Goal: Find specific page/section: Find specific page/section

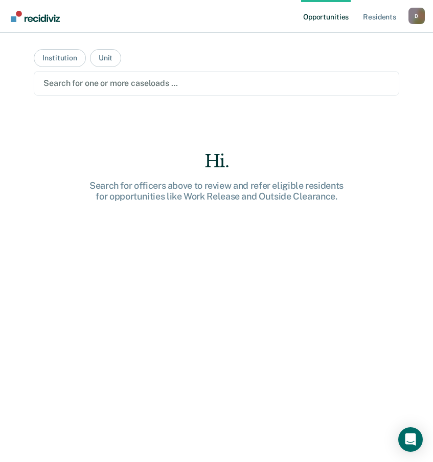
click at [163, 234] on div "Hi. Search for officers above to review and refer eligible residents for opport…" at bounding box center [216, 324] width 365 height 347
click at [55, 54] on button "Institution" at bounding box center [60, 58] width 52 height 18
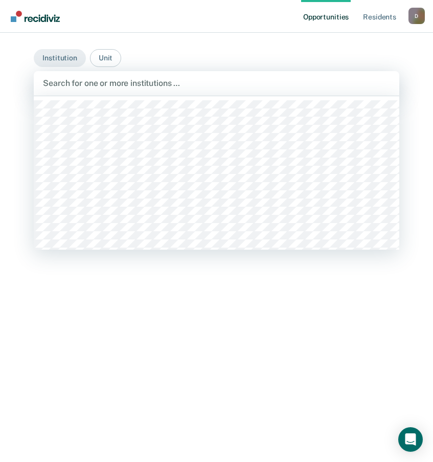
click at [105, 82] on div at bounding box center [216, 83] width 347 height 12
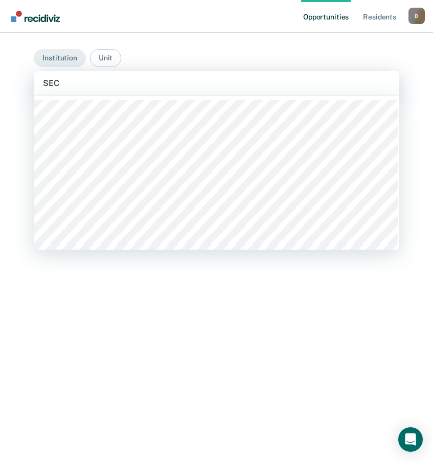
type input "SECC"
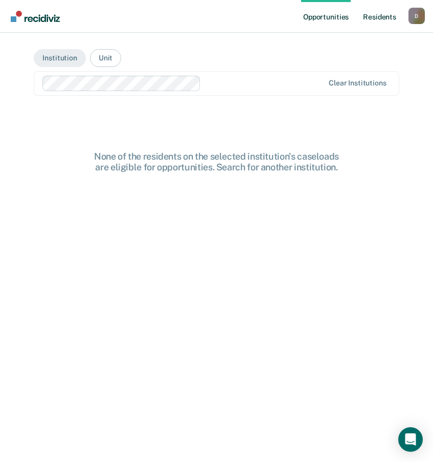
click at [378, 15] on link "Resident s" at bounding box center [379, 16] width 37 height 33
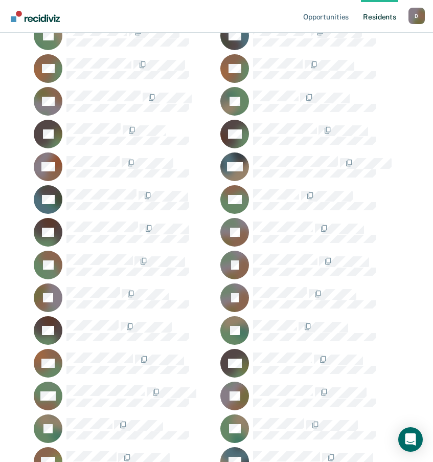
scroll to position [131, 0]
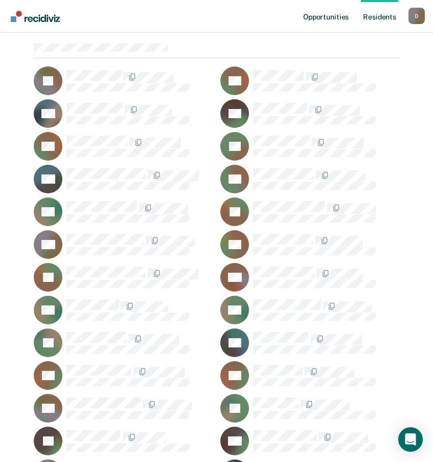
click at [322, 18] on link "Opportunities" at bounding box center [326, 16] width 50 height 33
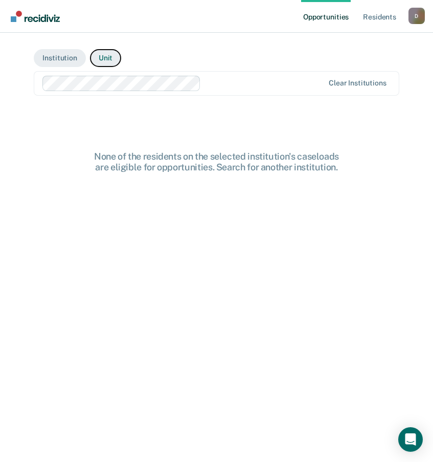
click at [106, 53] on button "Unit" at bounding box center [105, 58] width 31 height 18
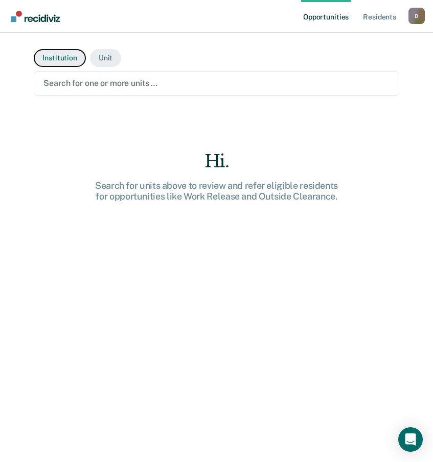
drag, startPoint x: 53, startPoint y: 57, endPoint x: 171, endPoint y: 47, distance: 118.6
click at [53, 57] on button "Institution" at bounding box center [60, 58] width 52 height 18
click at [335, 2] on link "Opportunities" at bounding box center [326, 16] width 50 height 33
click at [415, 12] on div "D" at bounding box center [416, 16] width 16 height 16
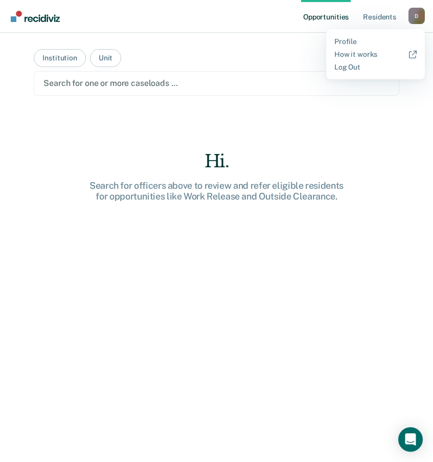
click at [253, 71] on div "Search for one or more caseloads …" at bounding box center [216, 83] width 365 height 25
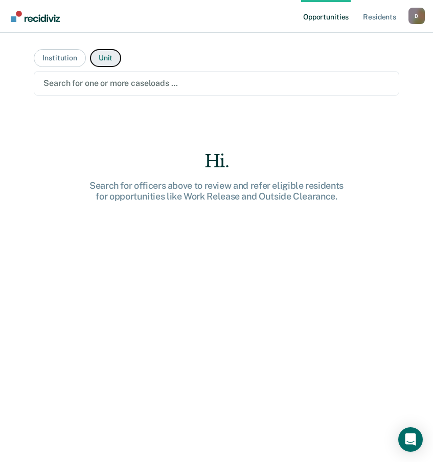
click at [98, 58] on button "Unit" at bounding box center [105, 58] width 31 height 18
click at [72, 60] on button "Institution" at bounding box center [60, 58] width 52 height 18
click at [28, 19] on img "Go to Recidiviz Home" at bounding box center [35, 16] width 49 height 11
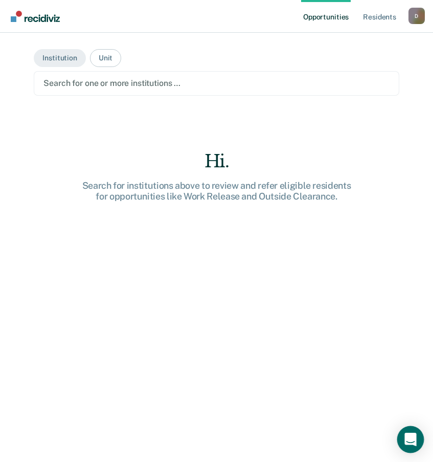
click at [415, 438] on icon "Open Intercom Messenger" at bounding box center [410, 438] width 12 height 13
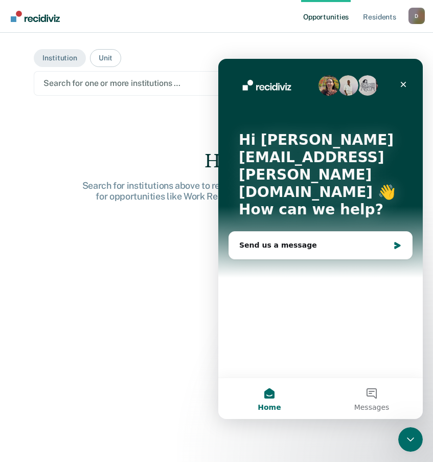
click at [164, 255] on div "Hi. Search for institutions above to review and refer eligible residents for op…" at bounding box center [216, 324] width 365 height 347
click at [403, 86] on icon "Close" at bounding box center [403, 84] width 8 height 8
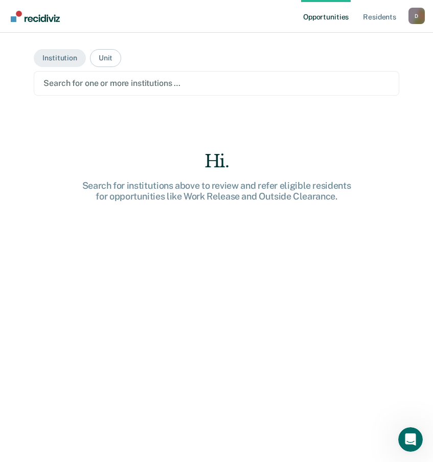
scroll to position [36, 0]
